Goal: Task Accomplishment & Management: Manage account settings

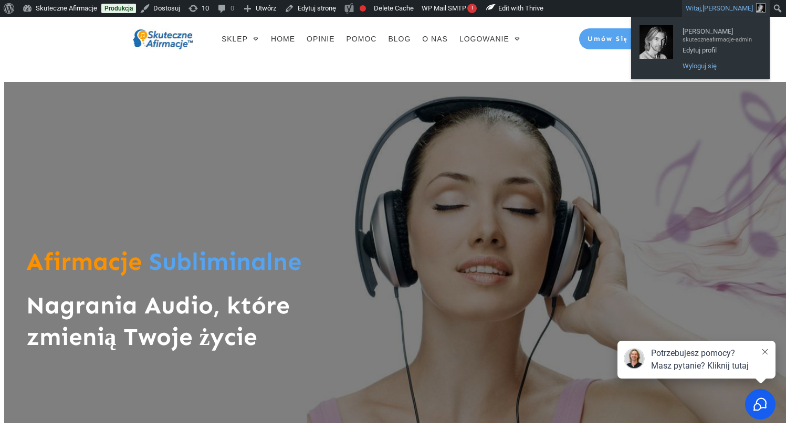
click at [701, 67] on link "Wyloguj się" at bounding box center [719, 66] width 84 height 14
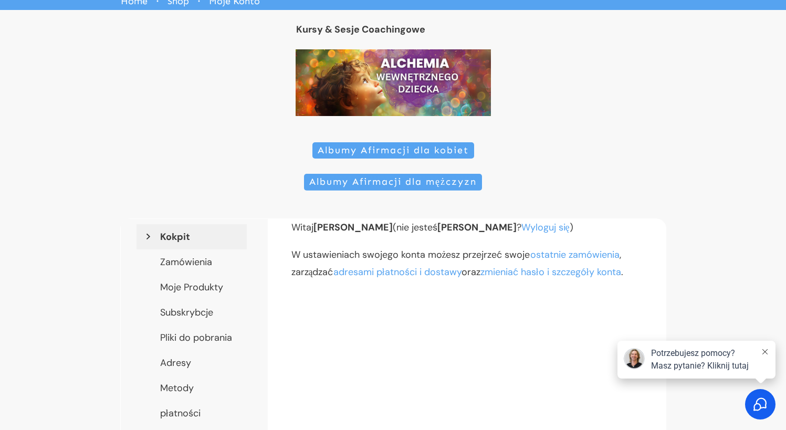
scroll to position [54, 0]
click at [191, 286] on link "Moje Produkty" at bounding box center [191, 286] width 110 height 25
click at [766, 353] on icon at bounding box center [764, 351] width 5 height 5
